Goal: Ask a question

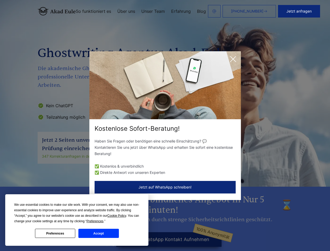
click at [165, 125] on div "Kostenlose Sofort-Beratung!" at bounding box center [165, 128] width 152 height 8
click at [118, 216] on span "Cookie Policy" at bounding box center [116, 216] width 19 height 4
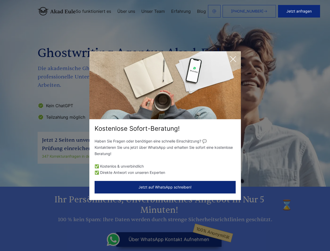
click at [101, 221] on div "Kostenlose Sofort-Beratung! Haben Sie Fragen oder benötigen eine schnelle Einsc…" at bounding box center [165, 125] width 330 height 251
click at [55, 233] on div "Kostenlose Sofort-Beratung! Haben Sie Fragen oder benötigen eine schnelle Einsc…" at bounding box center [165, 125] width 330 height 251
click at [99, 233] on div "Kostenlose Sofort-Beratung! Haben Sie Fragen oder benötigen eine schnelle Einsc…" at bounding box center [165, 125] width 330 height 251
click at [303, 11] on button "Jetzt anfragen" at bounding box center [299, 11] width 42 height 13
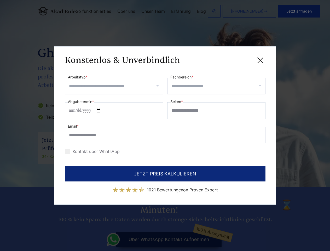
click at [233, 59] on div "Konstenlos & Unverbindlich" at bounding box center [165, 60] width 201 height 7
click at [165, 187] on span "1021 Bewertungen" at bounding box center [165, 189] width 36 height 5
